Goal: Transaction & Acquisition: Download file/media

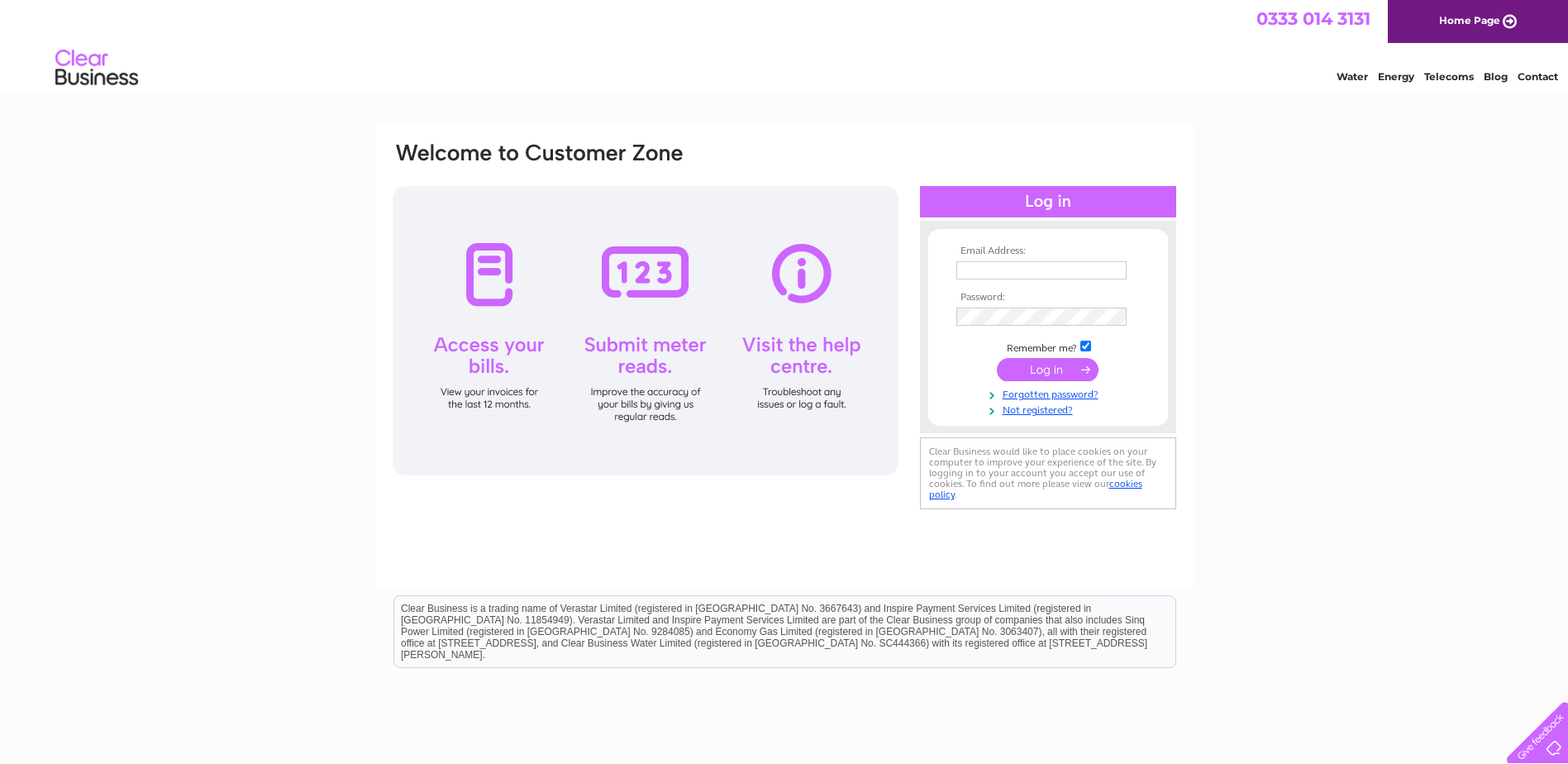
type input "[EMAIL_ADDRESS][DOMAIN_NAME]"
click at [1036, 367] on input "submit" at bounding box center [1047, 369] width 102 height 23
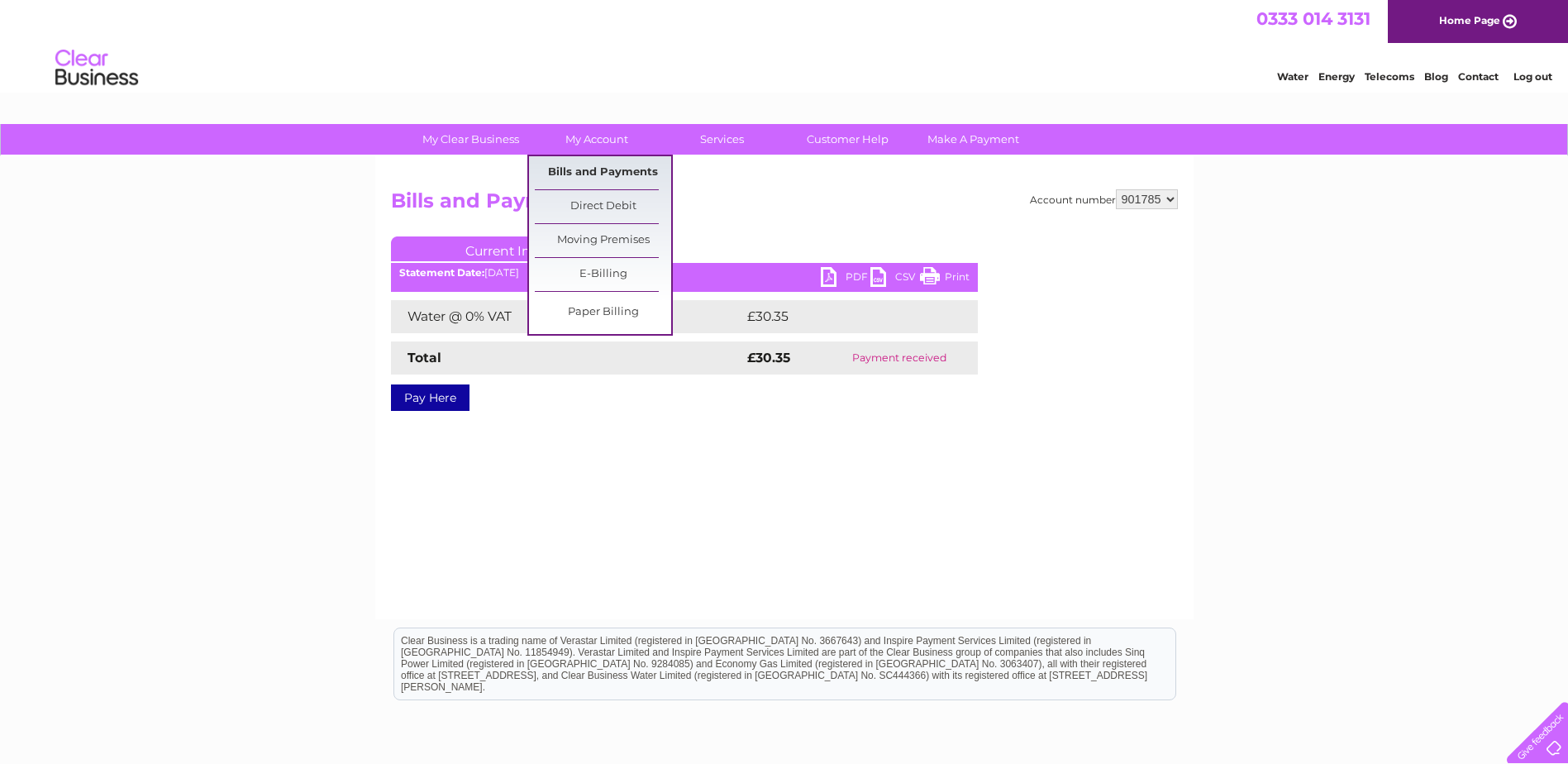
click at [602, 165] on link "Bills and Payments" at bounding box center [603, 173] width 137 height 33
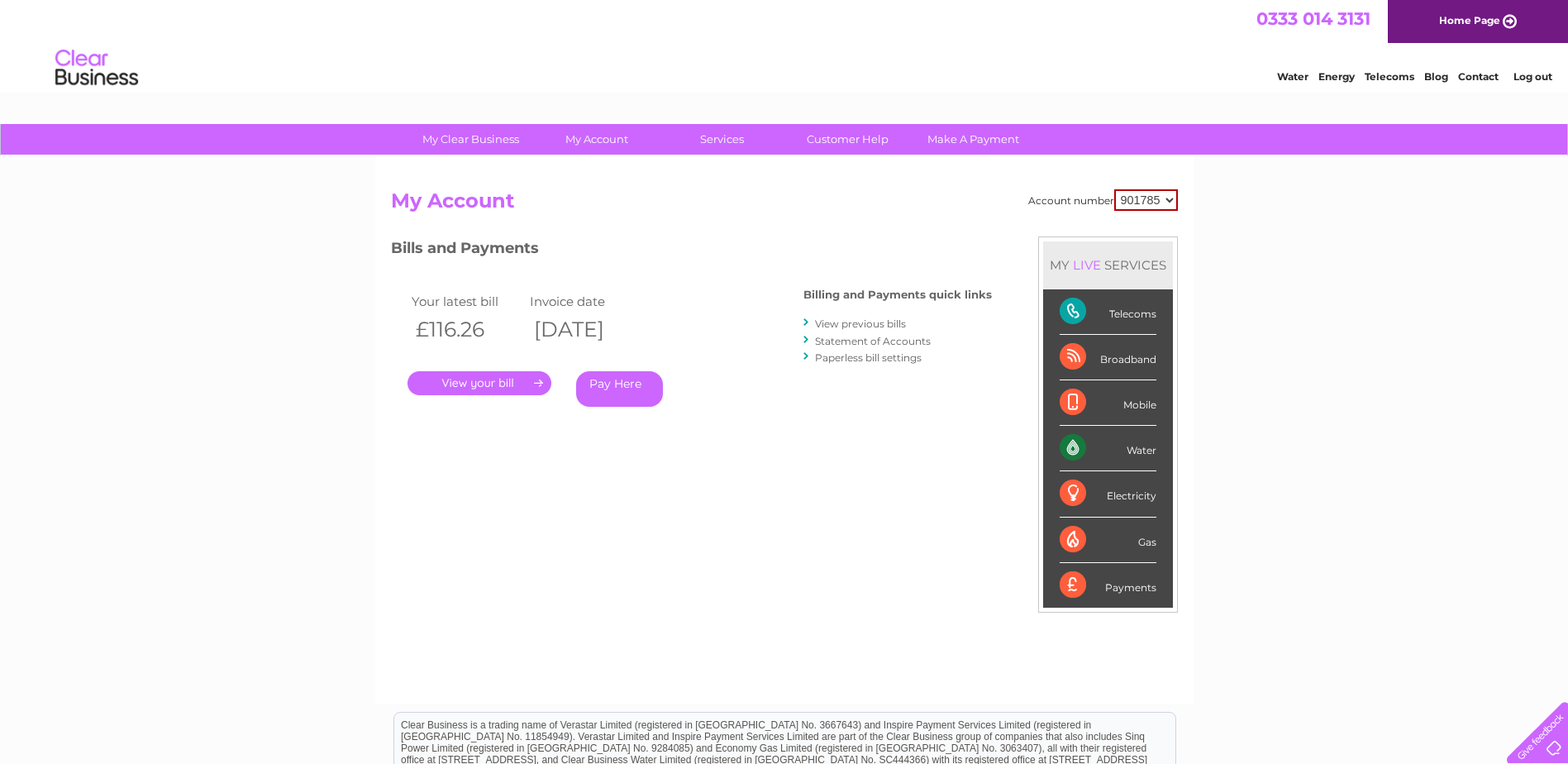
click at [856, 326] on link "View previous bills" at bounding box center [861, 323] width 91 height 12
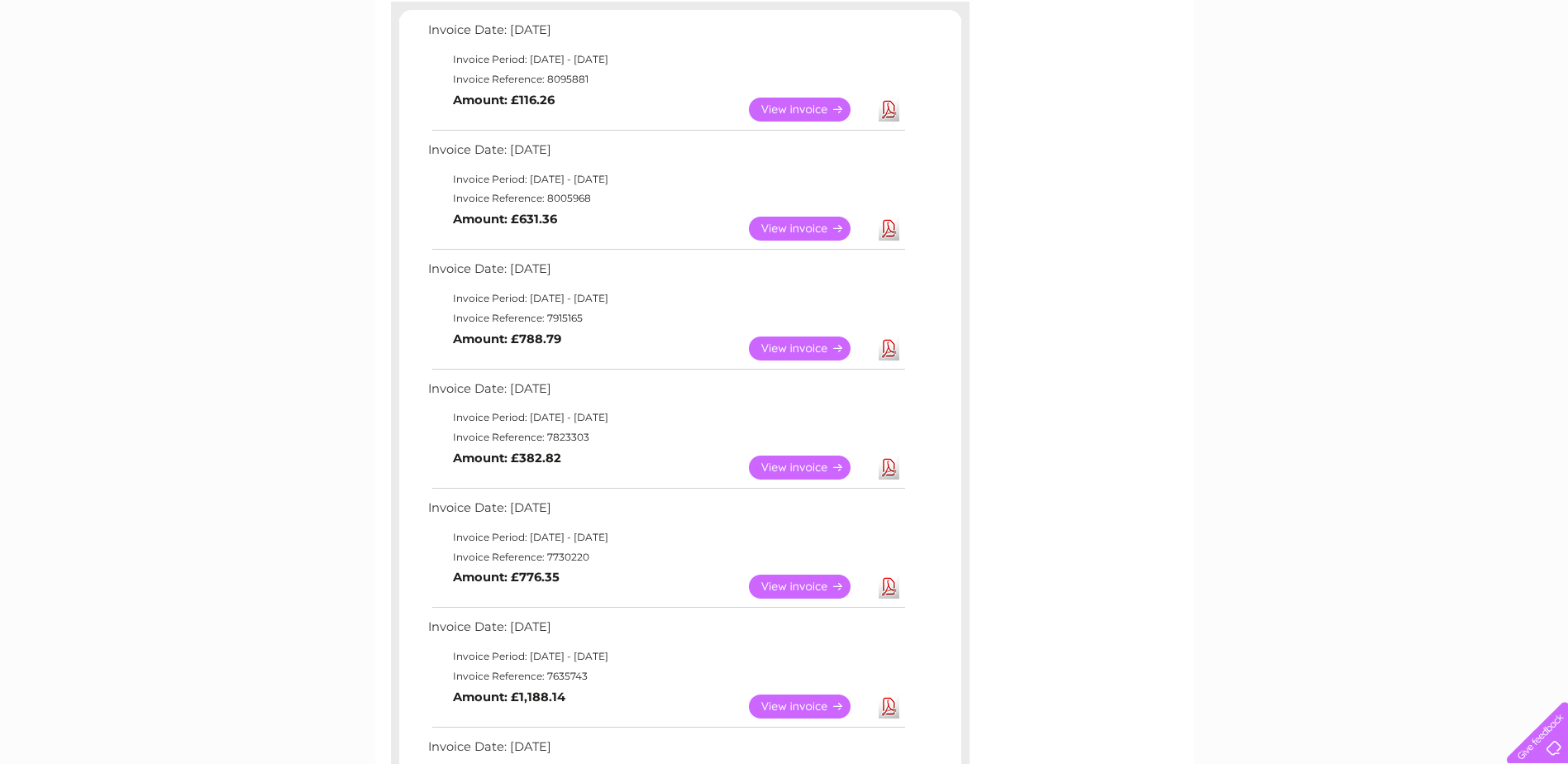
scroll to position [248, 0]
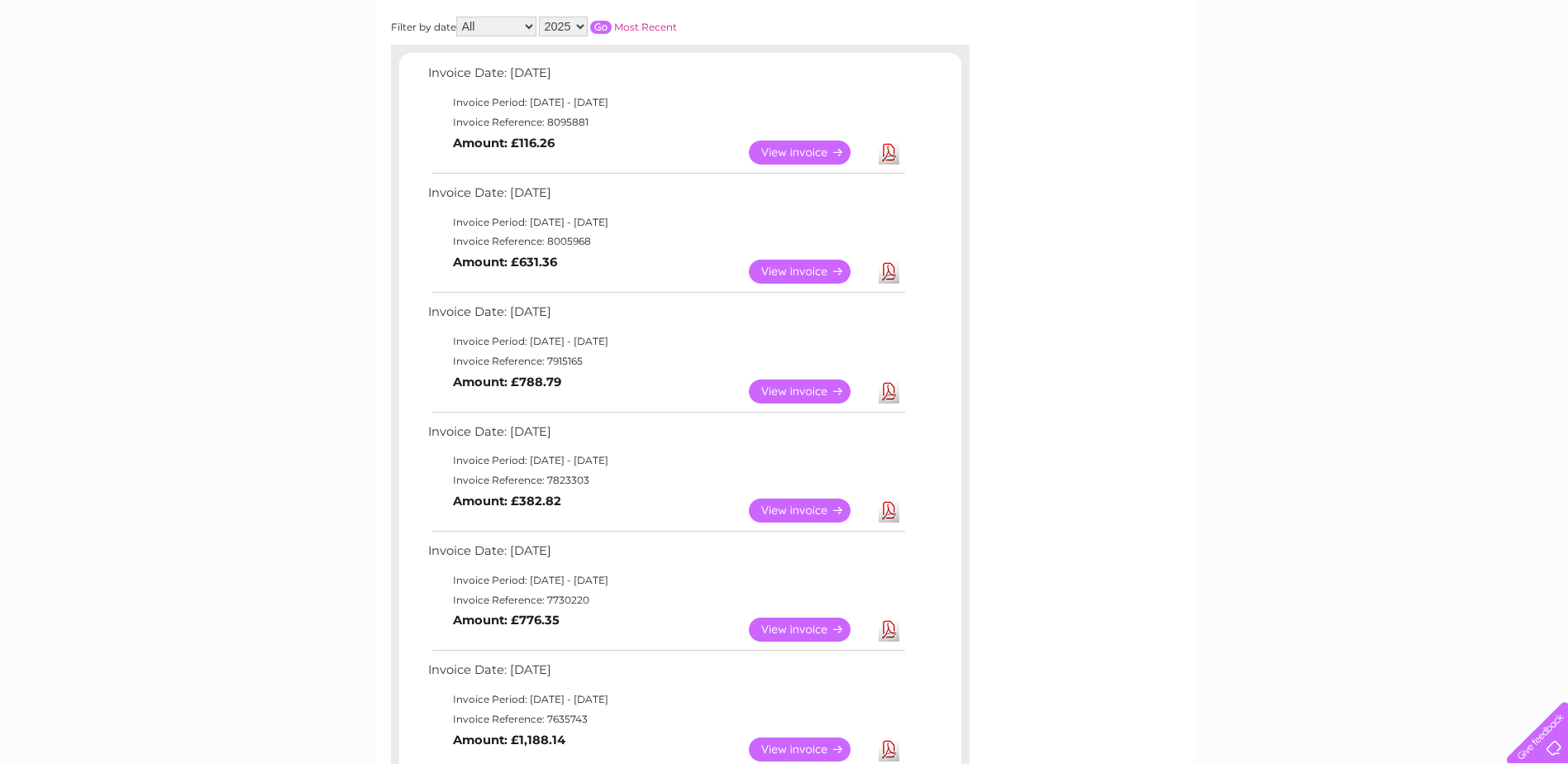
click at [889, 268] on link "Download" at bounding box center [889, 270] width 21 height 24
click at [893, 387] on link "Download" at bounding box center [889, 391] width 21 height 24
click at [887, 509] on link "Download" at bounding box center [889, 510] width 21 height 24
